Goal: Task Accomplishment & Management: Use online tool/utility

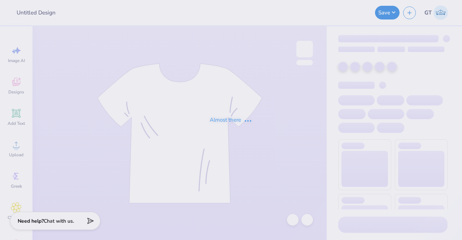
type input "License Plate Inspired Tee"
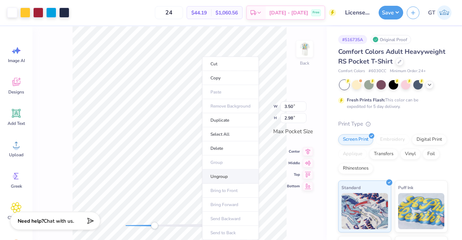
click at [226, 178] on li "Ungroup" at bounding box center [230, 177] width 57 height 14
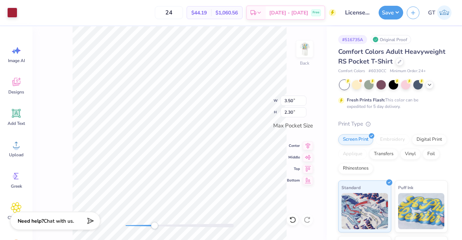
type input "3.40"
type input "0.56"
type input "3.50"
type input "2.30"
type input "3.40"
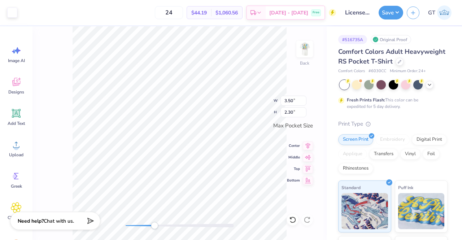
type input "0.56"
type input "3.50"
type input "2.30"
type input "3.40"
type input "0.56"
